Goal: Information Seeking & Learning: Learn about a topic

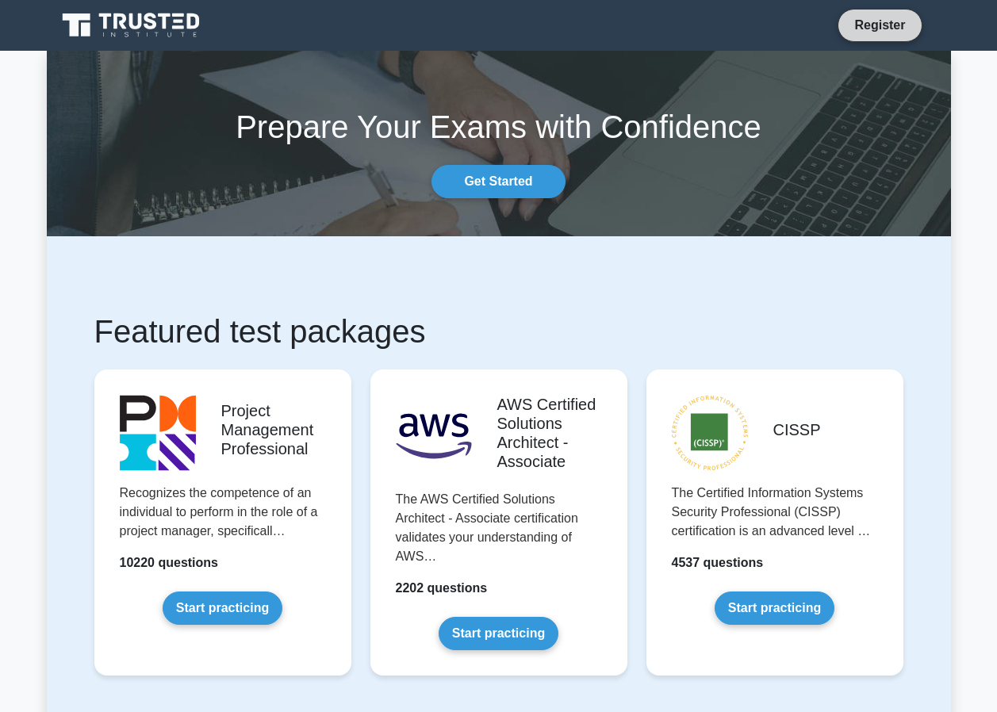
click at [889, 21] on link "Register" at bounding box center [880, 25] width 70 height 20
click at [512, 178] on link "Get Started" at bounding box center [498, 181] width 133 height 33
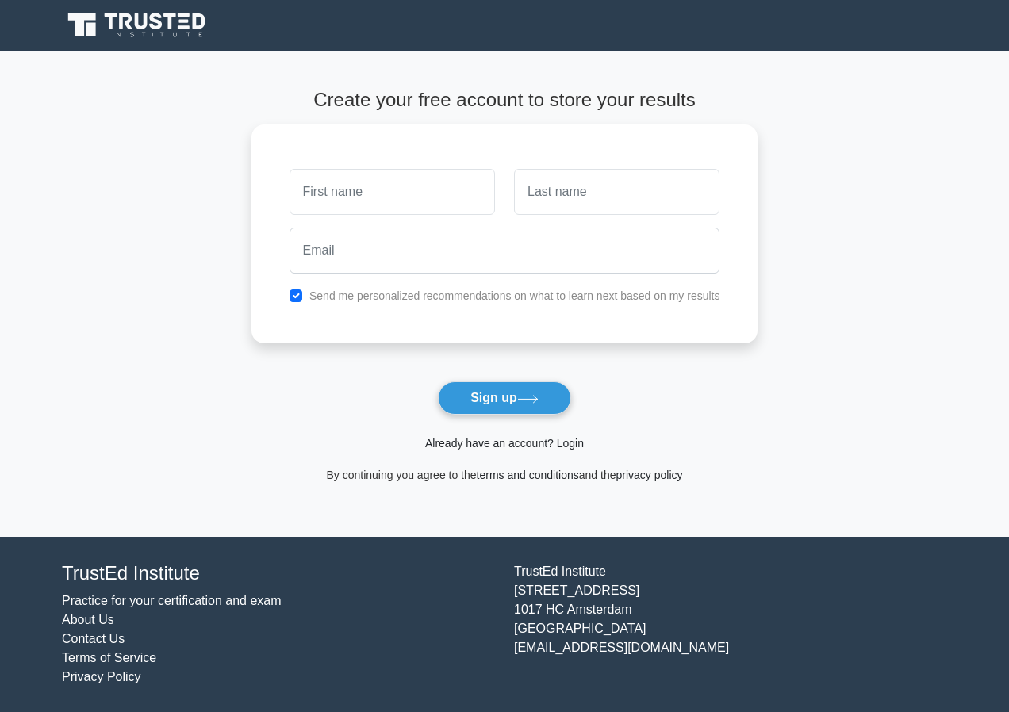
click at [508, 442] on link "Already have an account? Login" at bounding box center [504, 443] width 159 height 13
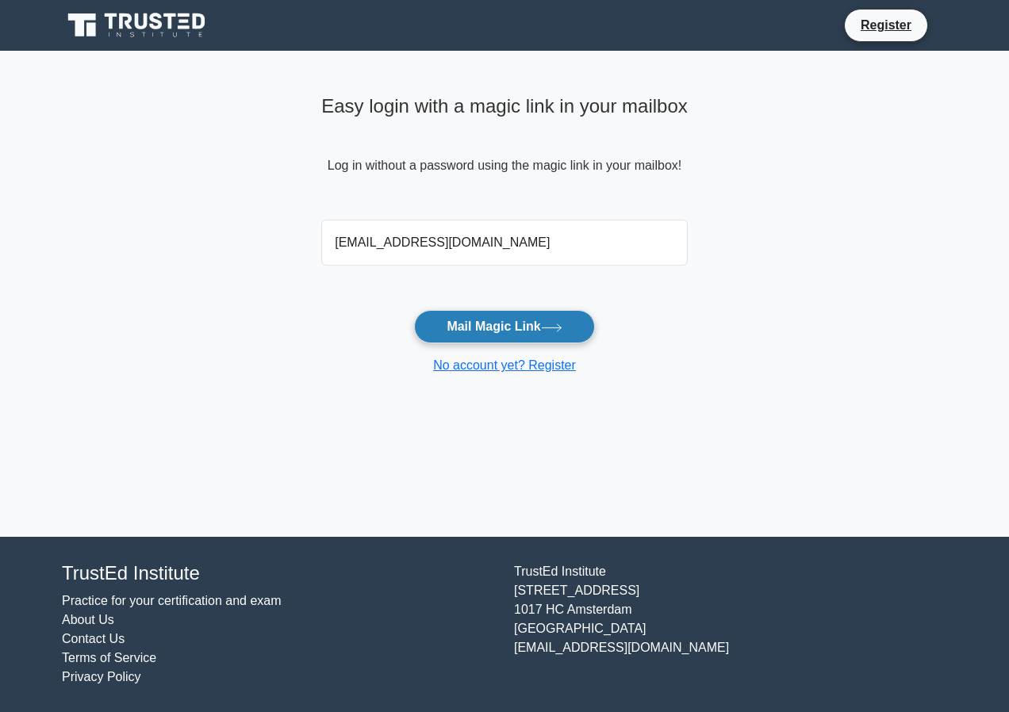
type input "niranadedeji07@gmail.com"
click at [508, 325] on button "Mail Magic Link" at bounding box center [504, 326] width 180 height 33
click at [669, 309] on form "[EMAIL_ADDRESS][DOMAIN_NAME] Mail Magic Link No account yet? Register" at bounding box center [504, 294] width 366 height 162
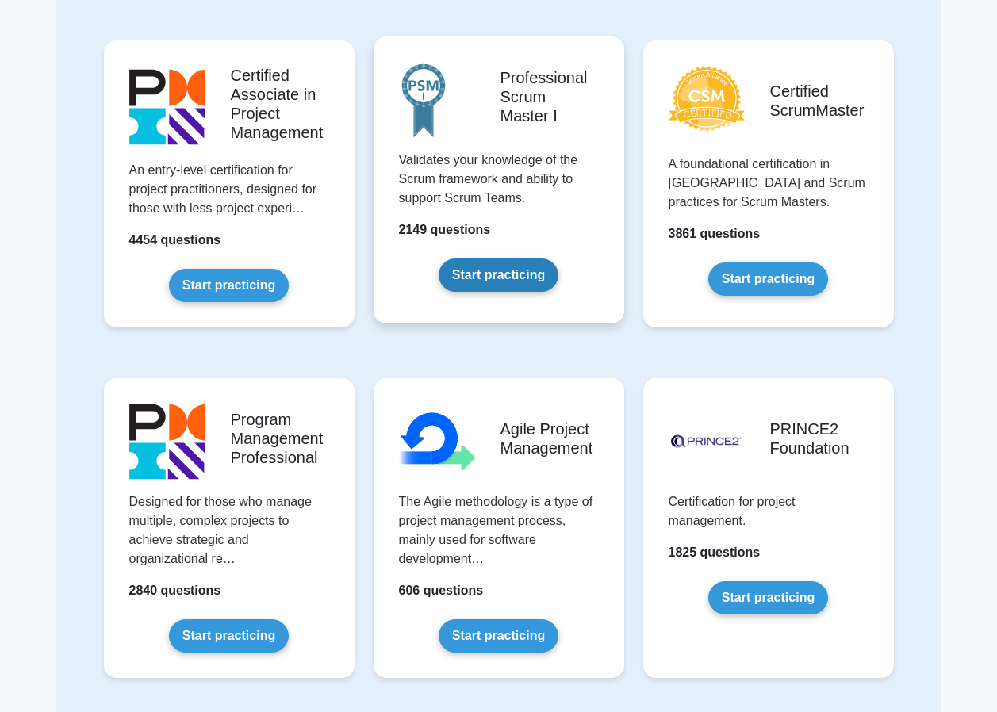
scroll to position [555, 0]
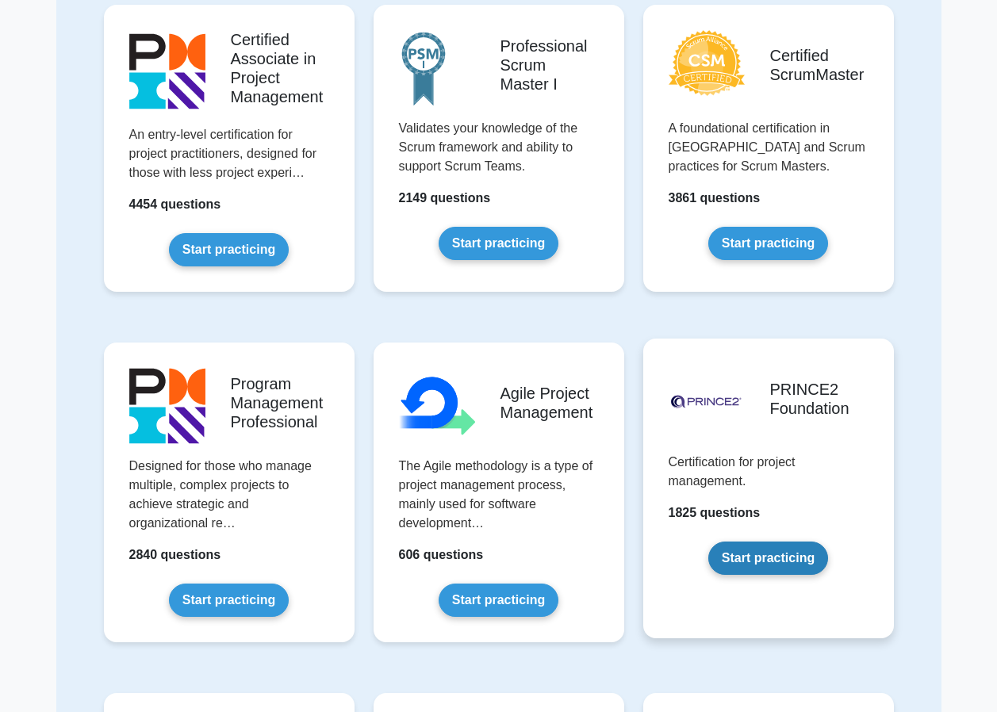
click at [772, 551] on link "Start practicing" at bounding box center [768, 558] width 120 height 33
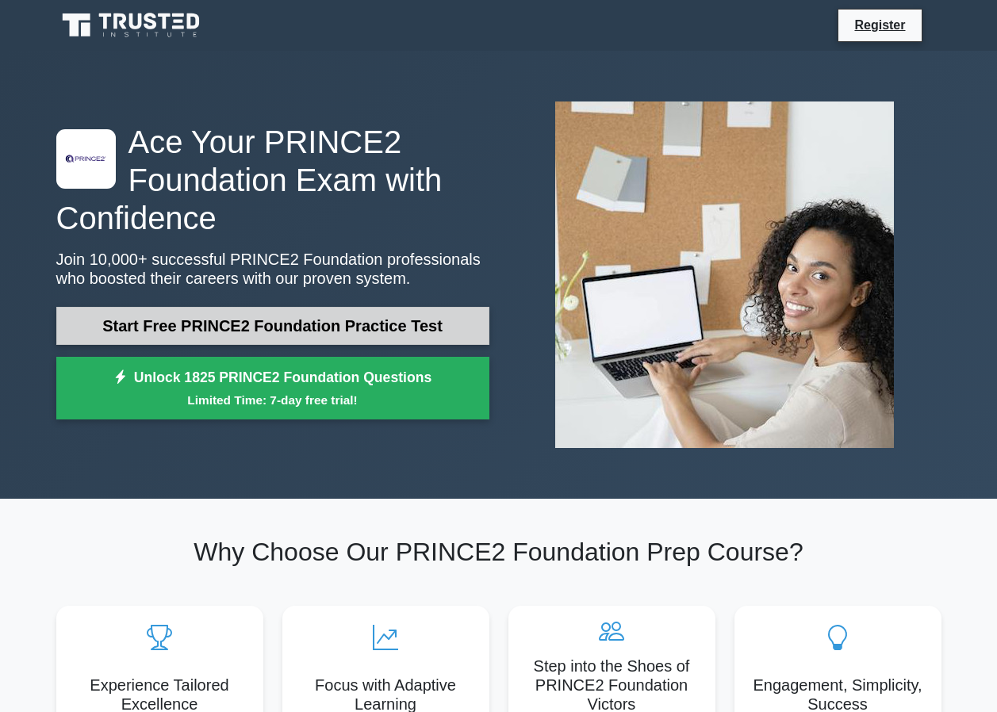
click at [193, 320] on link "Start Free PRINCE2 Foundation Practice Test" at bounding box center [272, 326] width 433 height 38
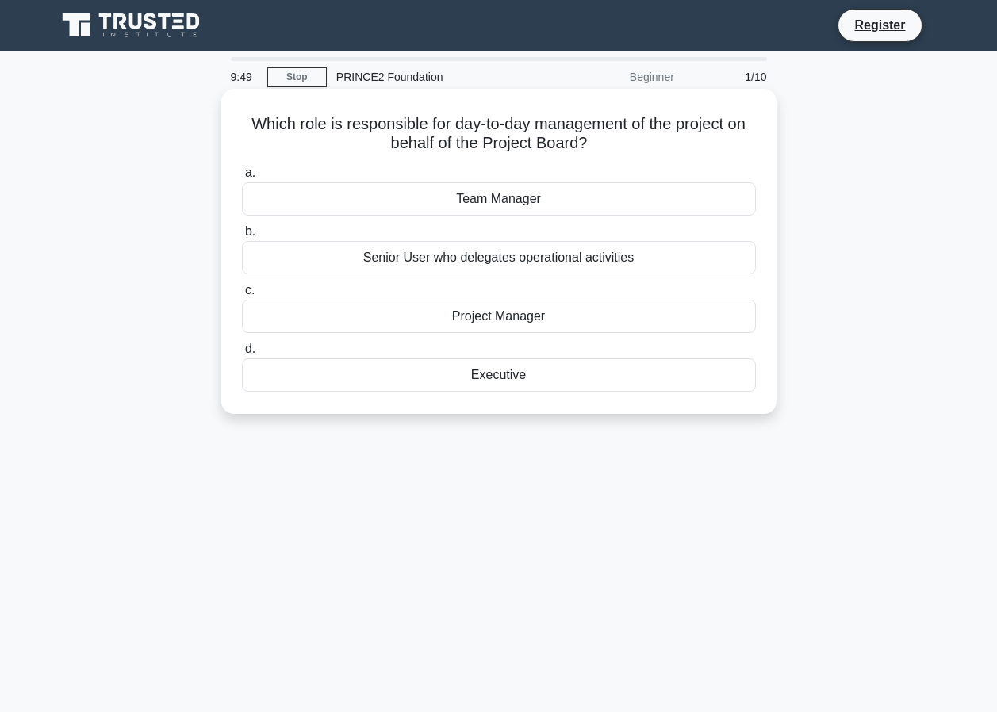
click at [473, 316] on div "Project Manager" at bounding box center [499, 316] width 514 height 33
click at [242, 296] on input "c. Project Manager" at bounding box center [242, 291] width 0 height 10
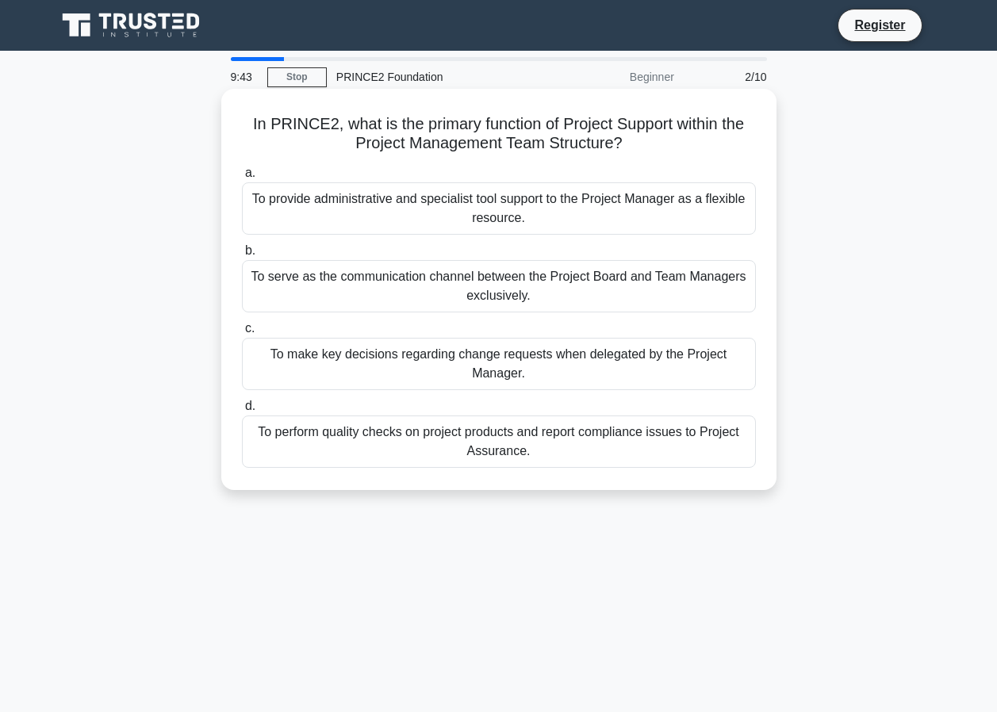
click at [369, 200] on div "To provide administrative and specialist tool support to the Project Manager as…" at bounding box center [499, 208] width 514 height 52
click at [242, 178] on input "a. To provide administrative and specialist tool support to the Project Manager…" at bounding box center [242, 173] width 0 height 10
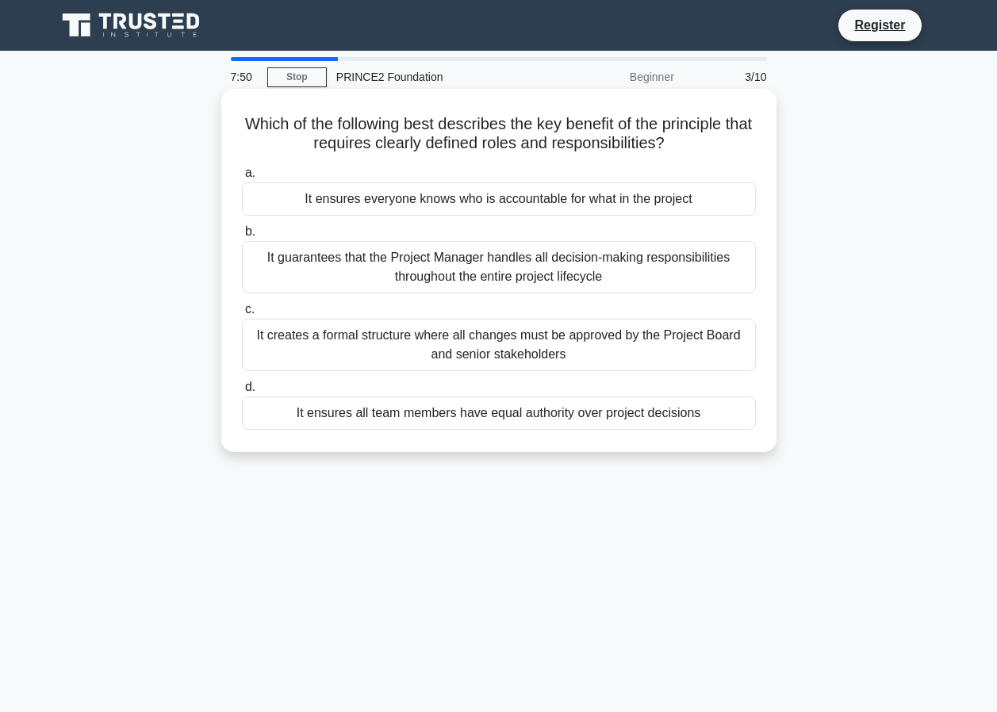
click at [504, 198] on div "It ensures everyone knows who is accountable for what in the project" at bounding box center [499, 198] width 514 height 33
click at [242, 178] on input "a. It ensures everyone knows who is accountable for what in the project" at bounding box center [242, 173] width 0 height 10
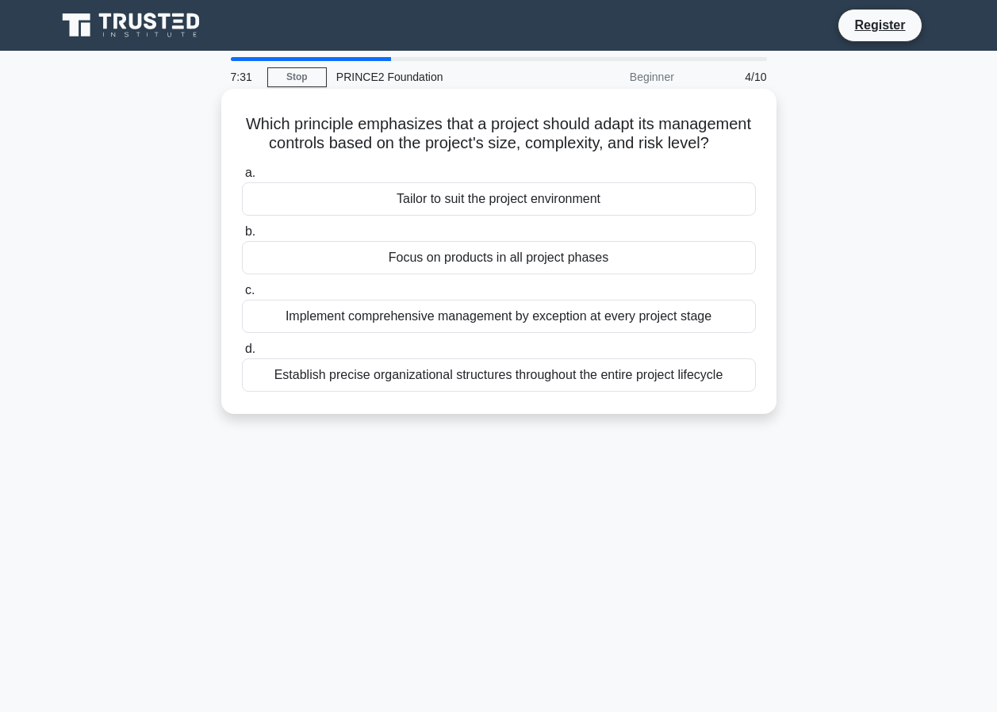
click at [481, 216] on div "Tailor to suit the project environment" at bounding box center [499, 198] width 514 height 33
click at [242, 178] on input "a. Tailor to suit the project environment" at bounding box center [242, 173] width 0 height 10
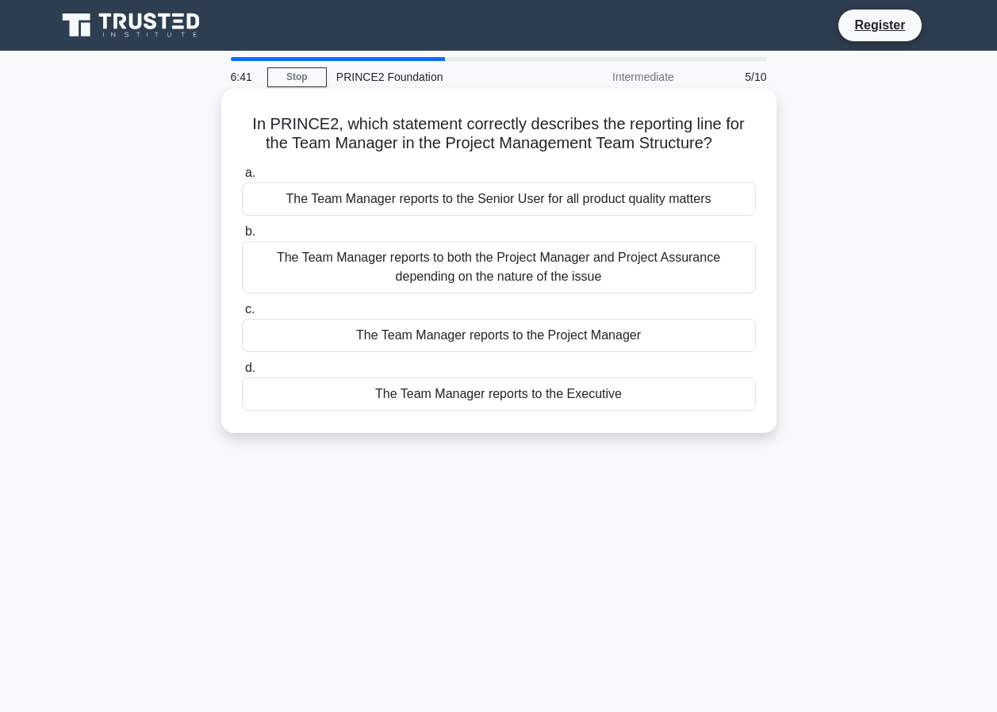
click at [470, 343] on div "The Team Manager reports to the Project Manager" at bounding box center [499, 335] width 514 height 33
click at [242, 315] on input "c. The Team Manager reports to the Project Manager" at bounding box center [242, 310] width 0 height 10
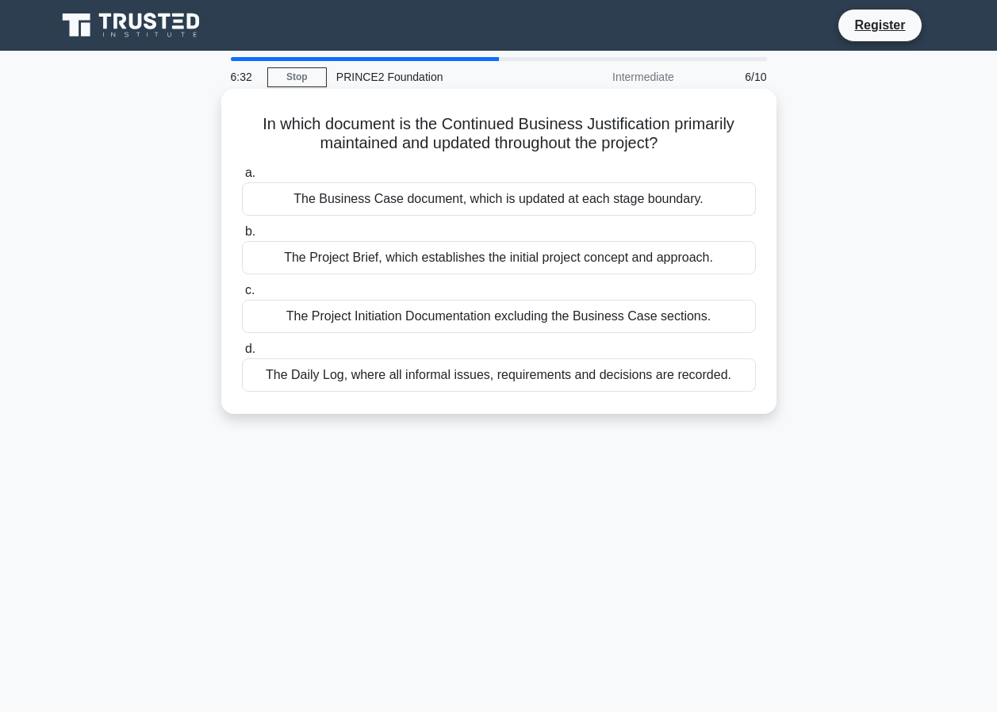
click at [426, 319] on div "The Project Initiation Documentation excluding the Business Case sections." at bounding box center [499, 316] width 514 height 33
click at [242, 296] on input "c. The Project Initiation Documentation excluding the Business Case sections." at bounding box center [242, 291] width 0 height 10
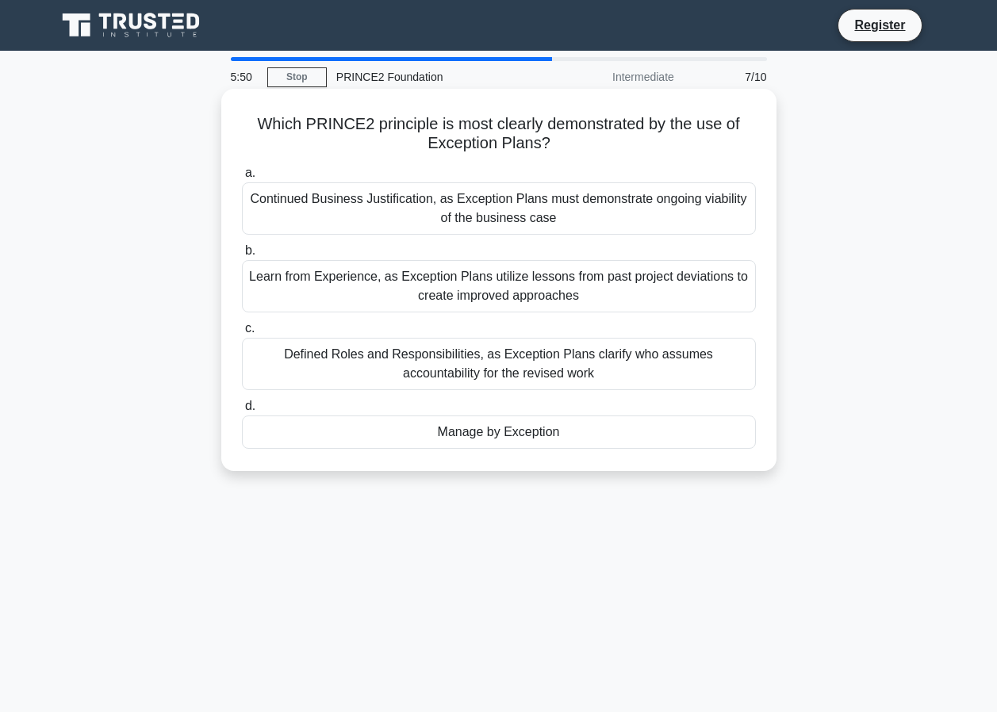
click at [495, 433] on div "Manage by Exception" at bounding box center [499, 432] width 514 height 33
click at [242, 412] on input "d. Manage by Exception" at bounding box center [242, 406] width 0 height 10
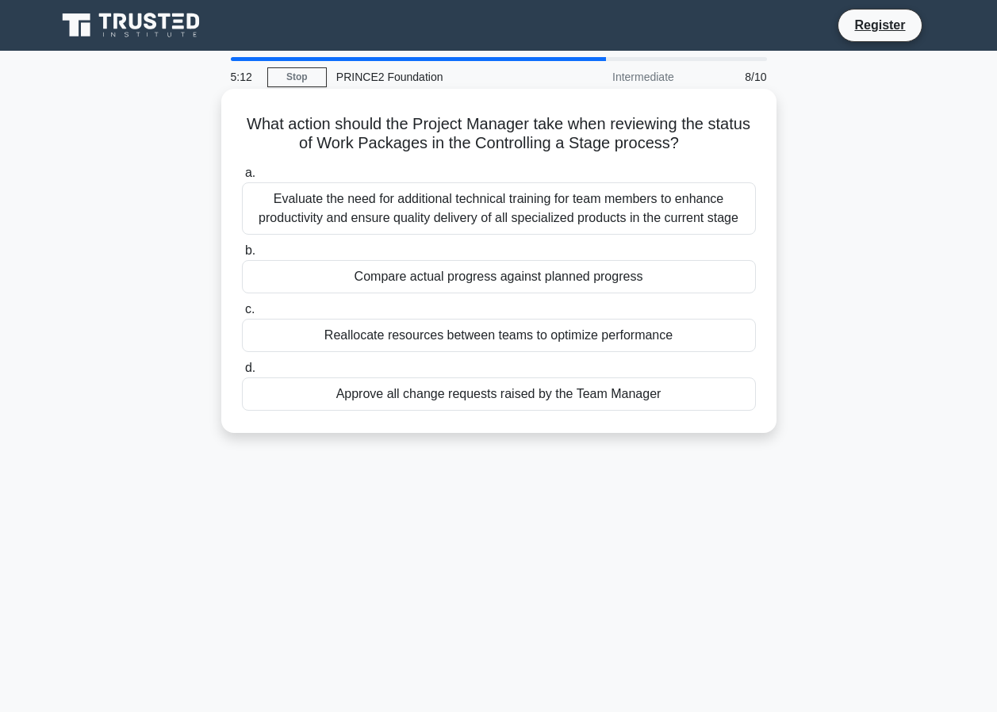
click at [389, 204] on div "Evaluate the need for additional technical training for team members to enhance…" at bounding box center [499, 208] width 514 height 52
click at [242, 178] on input "a. Evaluate the need for additional technical training for team members to enha…" at bounding box center [242, 173] width 0 height 10
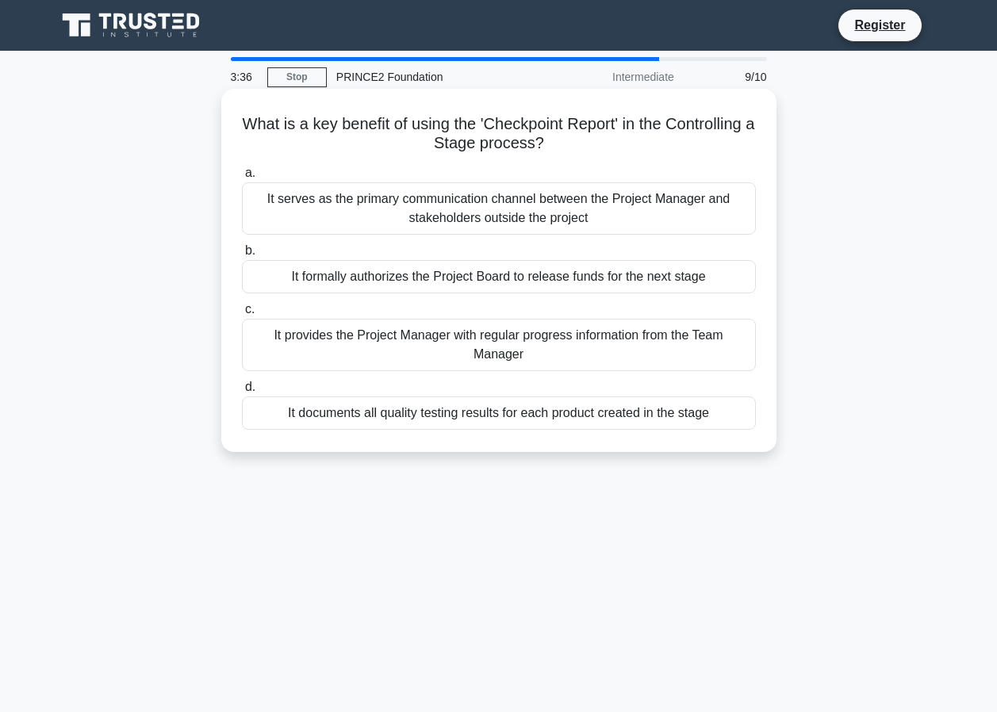
click at [543, 349] on div "It provides the Project Manager with regular progress information from the Team…" at bounding box center [499, 345] width 514 height 52
click at [242, 315] on input "c. It provides the Project Manager with regular progress information from the T…" at bounding box center [242, 310] width 0 height 10
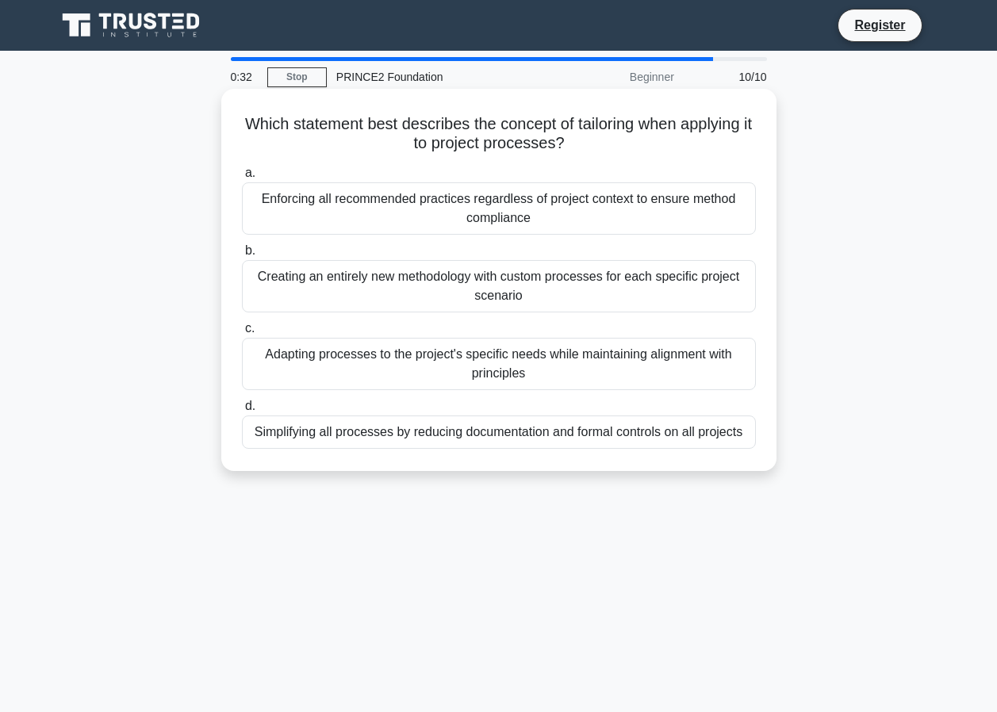
click at [555, 362] on div "Adapting processes to the project's specific needs while maintaining alignment …" at bounding box center [499, 364] width 514 height 52
click at [242, 334] on input "c. Adapting processes to the project's specific needs while maintaining alignme…" at bounding box center [242, 329] width 0 height 10
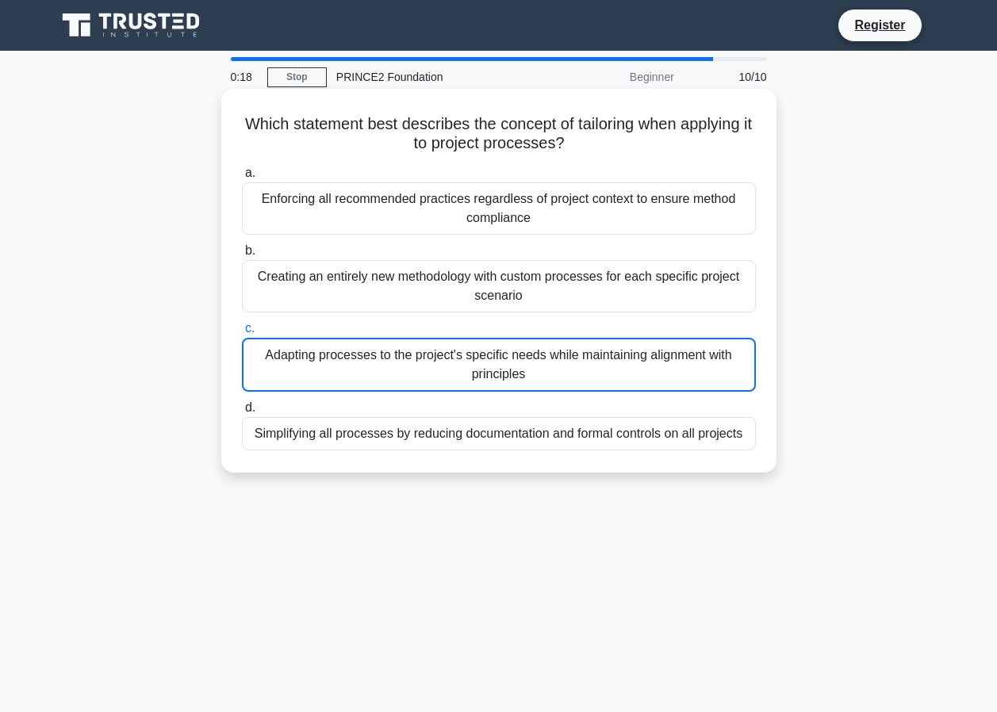
click at [540, 370] on div "Adapting processes to the project's specific needs while maintaining alignment …" at bounding box center [499, 365] width 514 height 54
click at [242, 334] on input "c. Adapting processes to the project's specific needs while maintaining alignme…" at bounding box center [242, 329] width 0 height 10
click at [408, 431] on div "Simplifying all processes by reducing documentation and formal controls on all …" at bounding box center [499, 433] width 514 height 33
click at [242, 413] on input "d. Simplifying all processes by reducing documentation and formal controls on a…" at bounding box center [242, 408] width 0 height 10
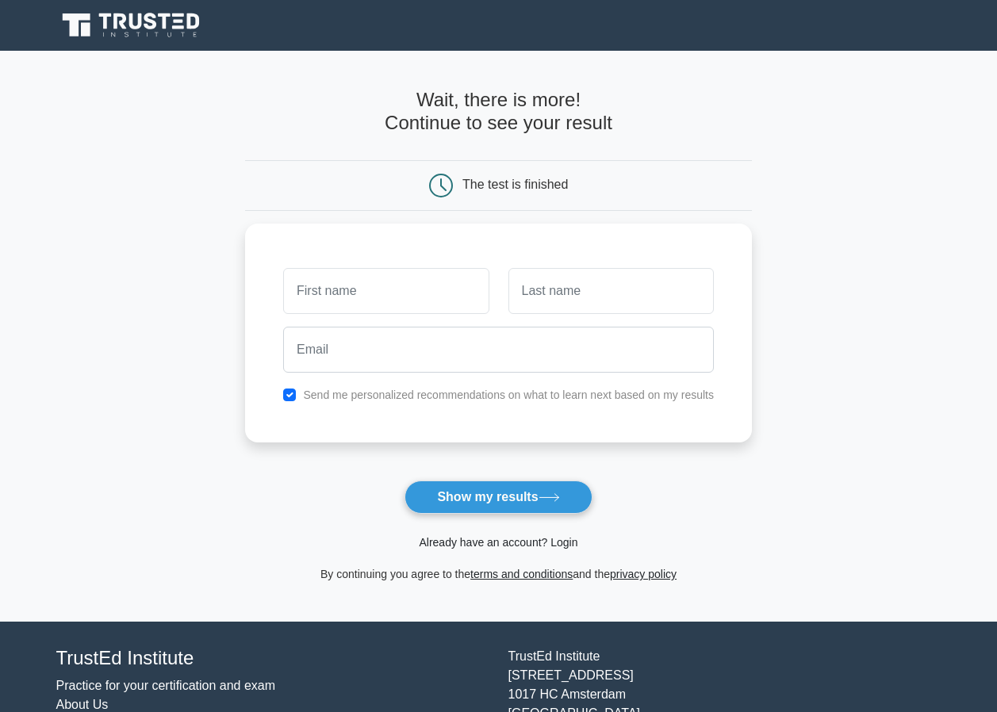
click at [481, 543] on link "Already have an account? Login" at bounding box center [498, 542] width 159 height 13
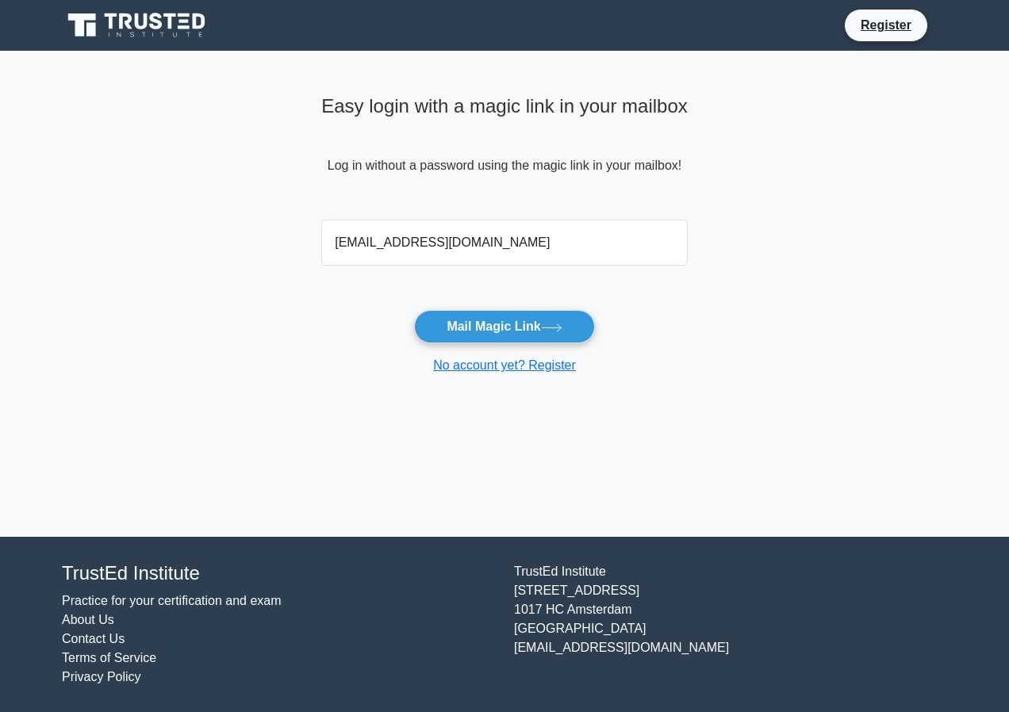
type input "[EMAIL_ADDRESS][DOMAIN_NAME]"
click at [414, 310] on button "Mail Magic Link" at bounding box center [504, 326] width 180 height 33
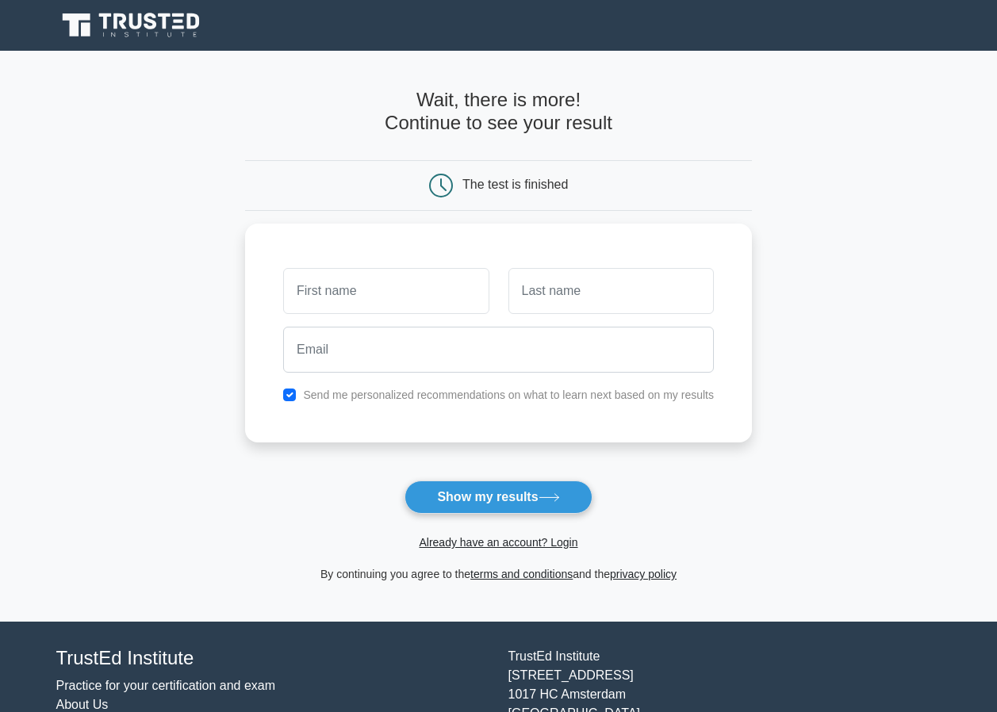
click at [415, 362] on input "email" at bounding box center [498, 350] width 431 height 46
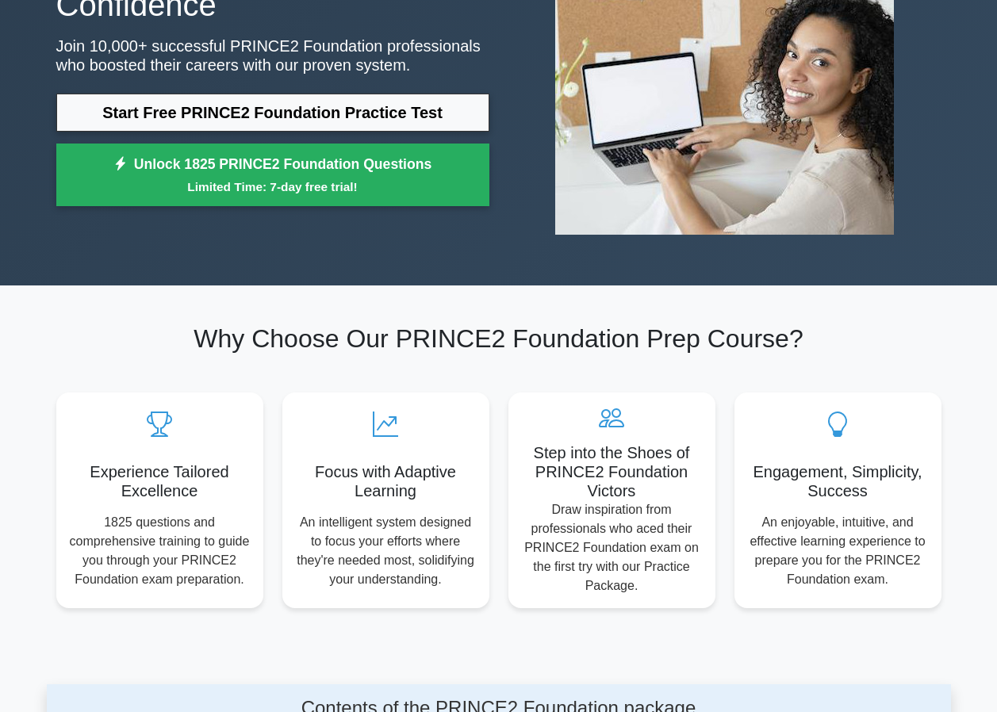
scroll to position [159, 0]
